Goal: Navigation & Orientation: Find specific page/section

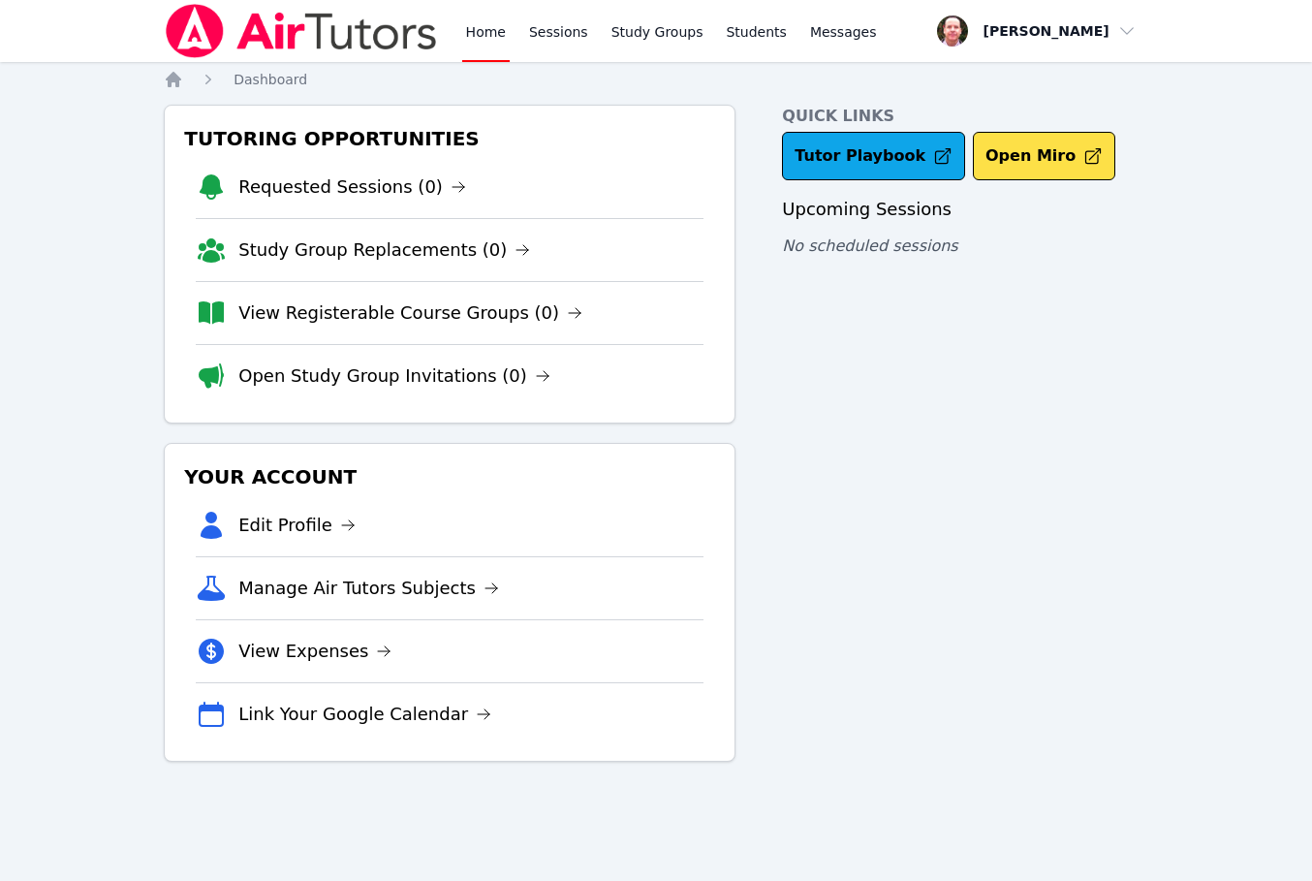
click at [492, 32] on link "Home" at bounding box center [485, 31] width 47 height 62
click at [171, 78] on icon "Breadcrumb" at bounding box center [174, 80] width 16 height 16
click at [175, 78] on icon "Breadcrumb" at bounding box center [174, 80] width 16 height 16
click at [869, 149] on link "Tutor Playbook" at bounding box center [873, 156] width 183 height 48
